Goal: Navigation & Orientation: Find specific page/section

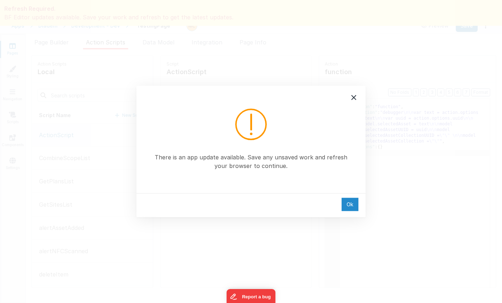
click at [347, 207] on div "Ok" at bounding box center [350, 204] width 17 height 13
click at [351, 207] on div "Ok" at bounding box center [350, 204] width 17 height 13
